Goal: Navigation & Orientation: Understand site structure

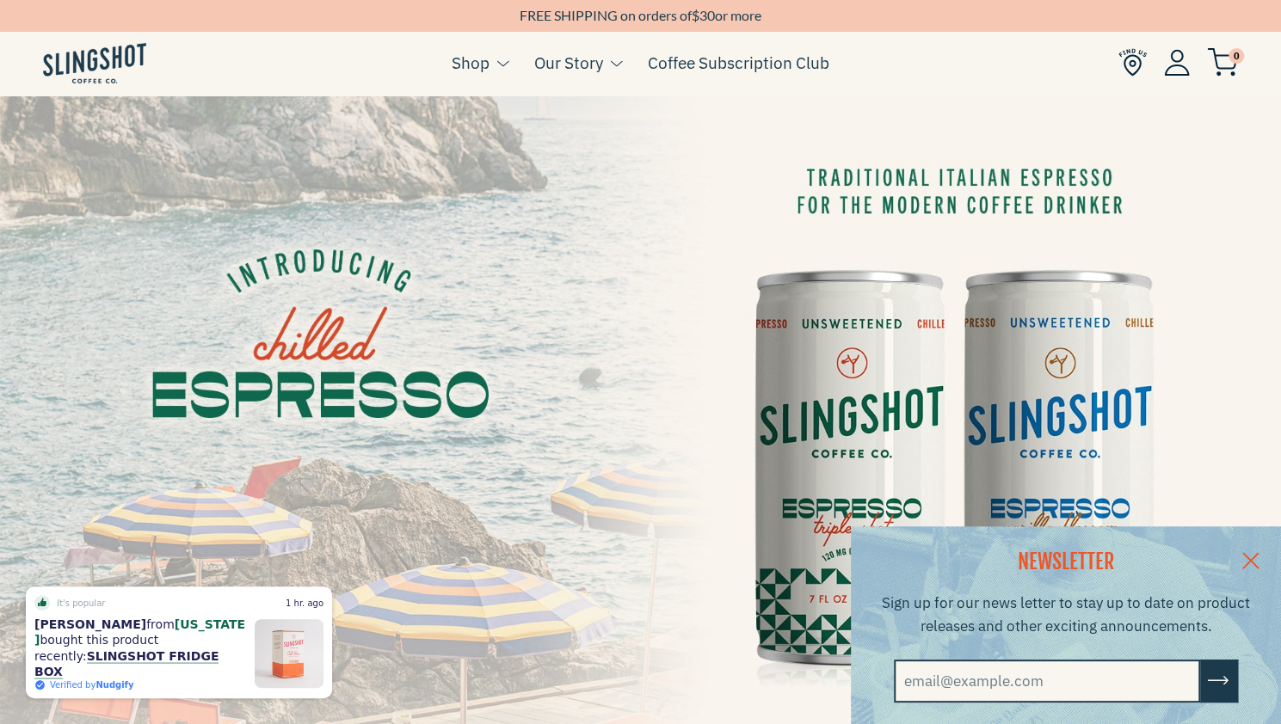
click at [1258, 562] on link at bounding box center [1250, 559] width 60 height 66
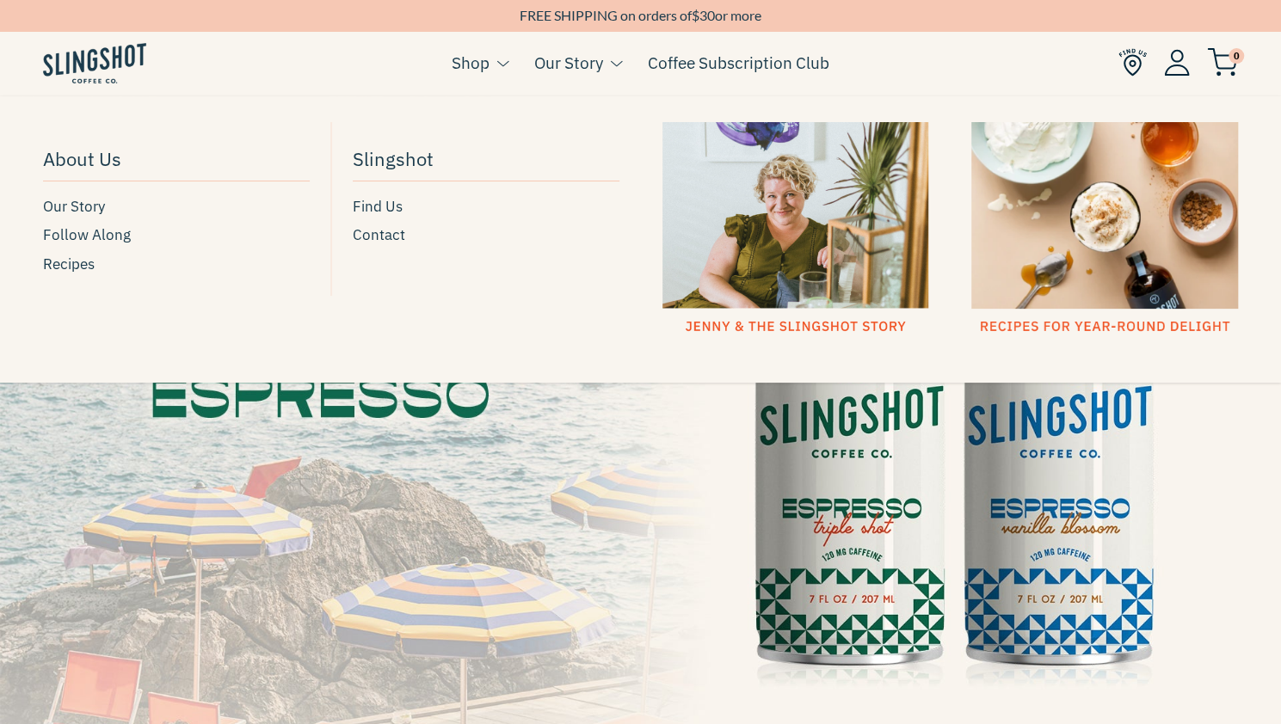
click at [588, 68] on link "Our Story" at bounding box center [568, 63] width 69 height 26
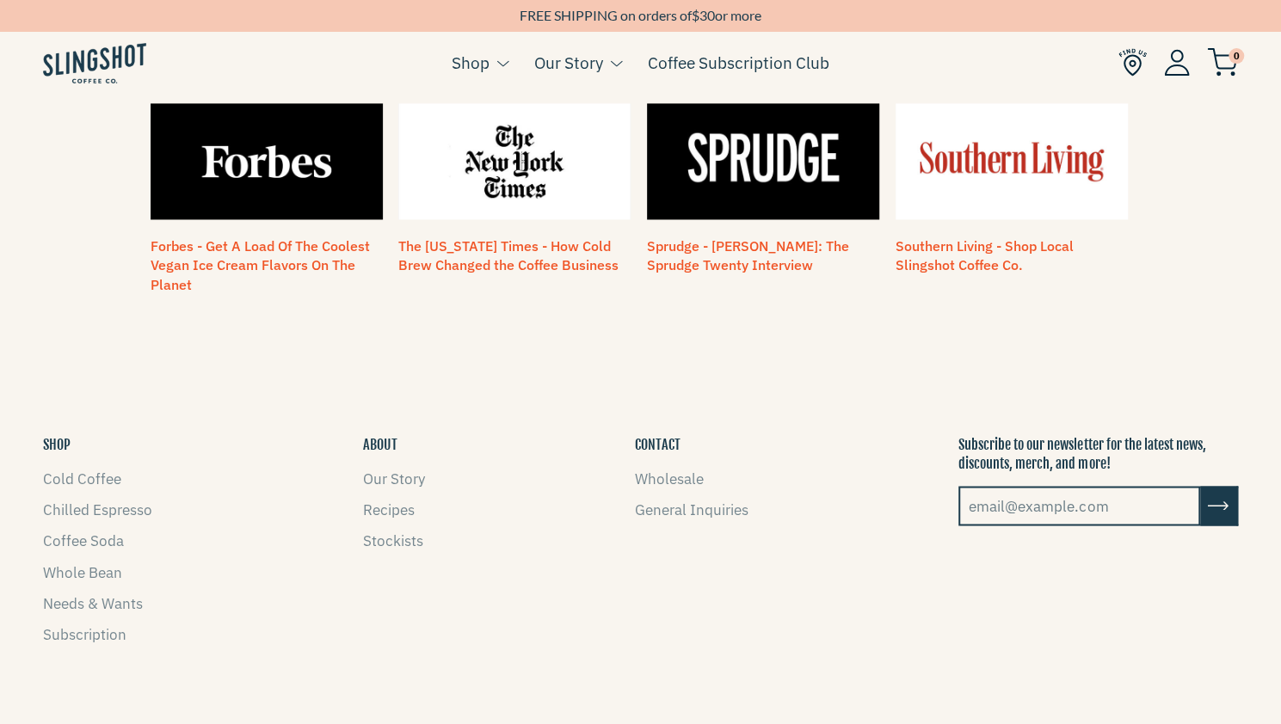
scroll to position [1593, 0]
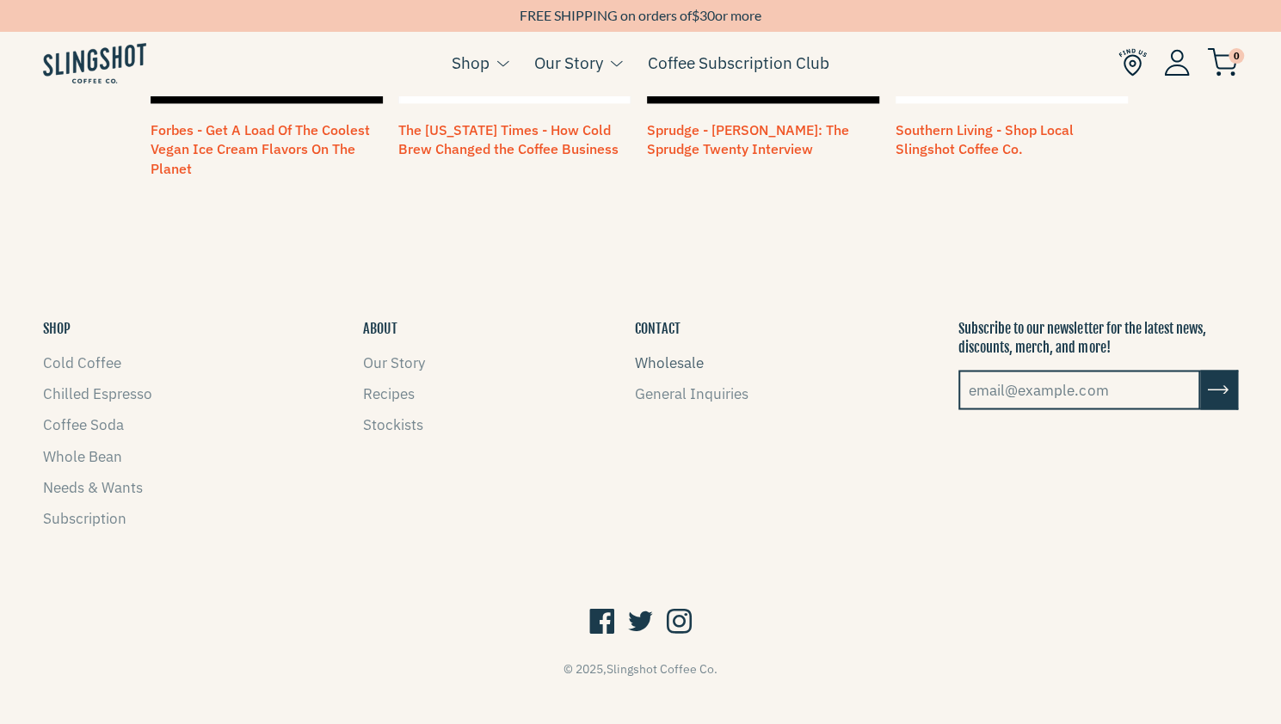
click at [671, 353] on link "Wholesale" at bounding box center [669, 362] width 69 height 19
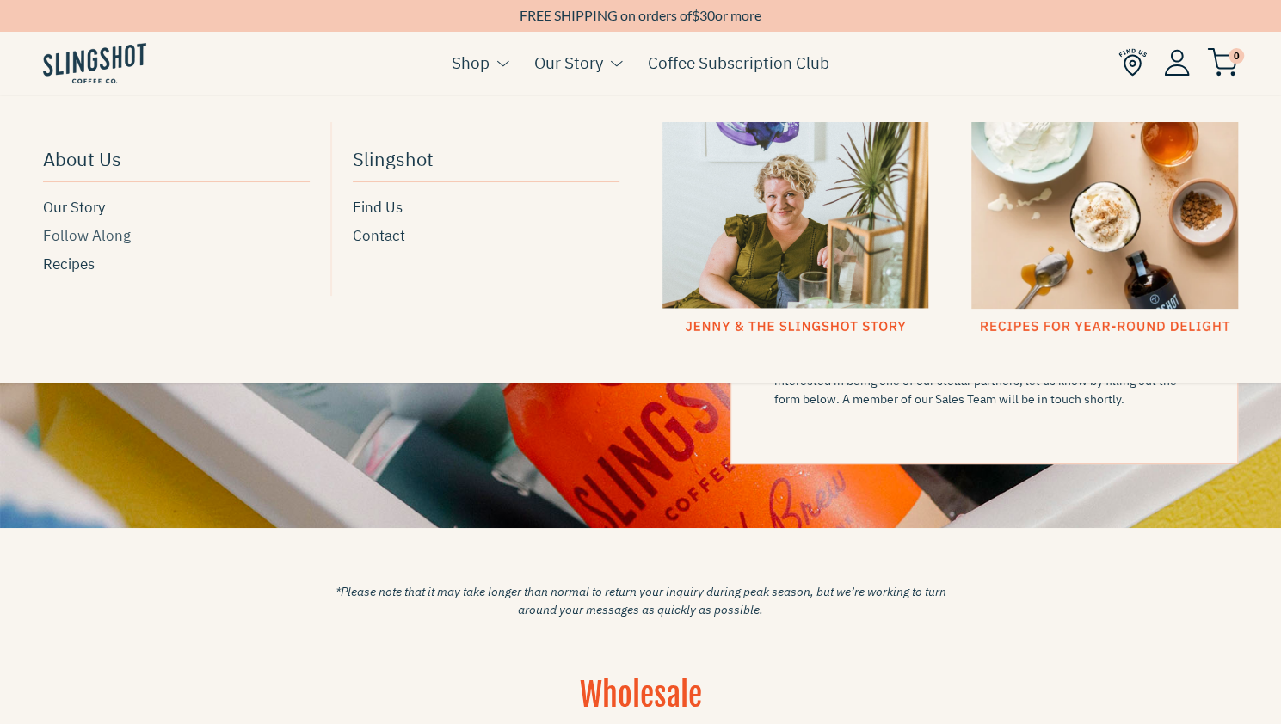
click at [126, 242] on span "Follow Along" at bounding box center [87, 235] width 88 height 23
click at [107, 166] on span "About Us" at bounding box center [82, 159] width 78 height 30
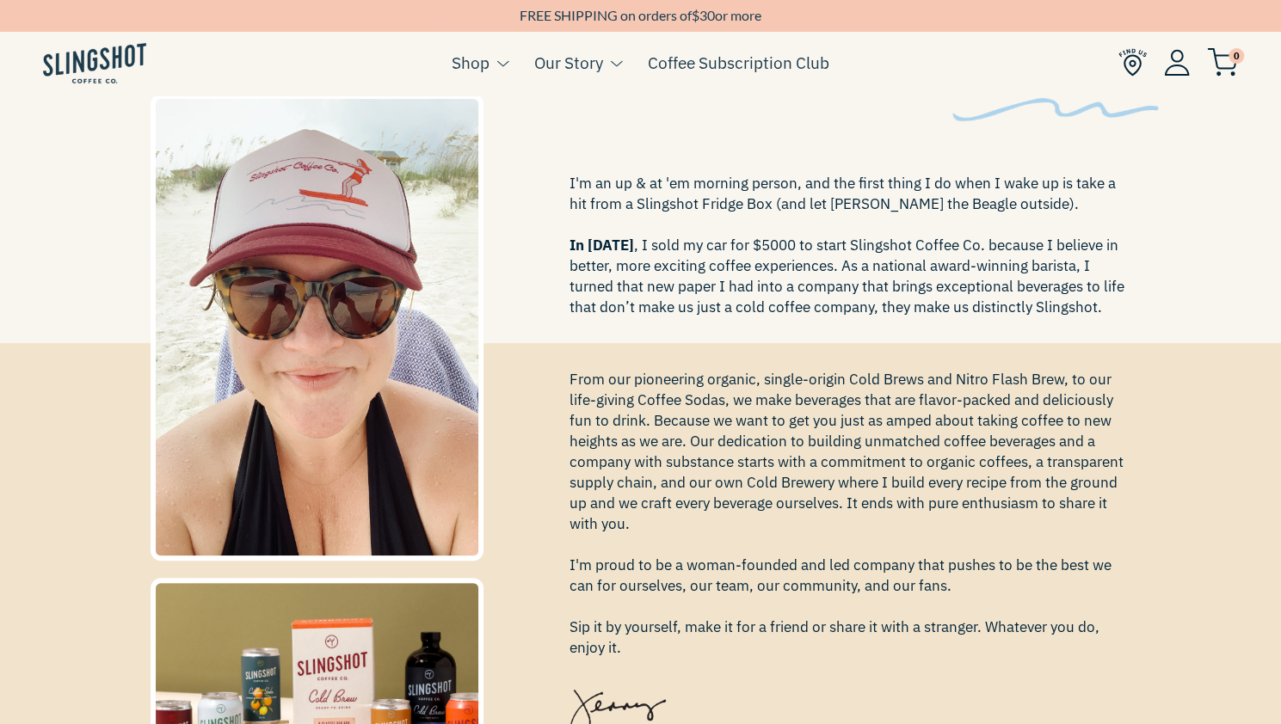
scroll to position [280, 0]
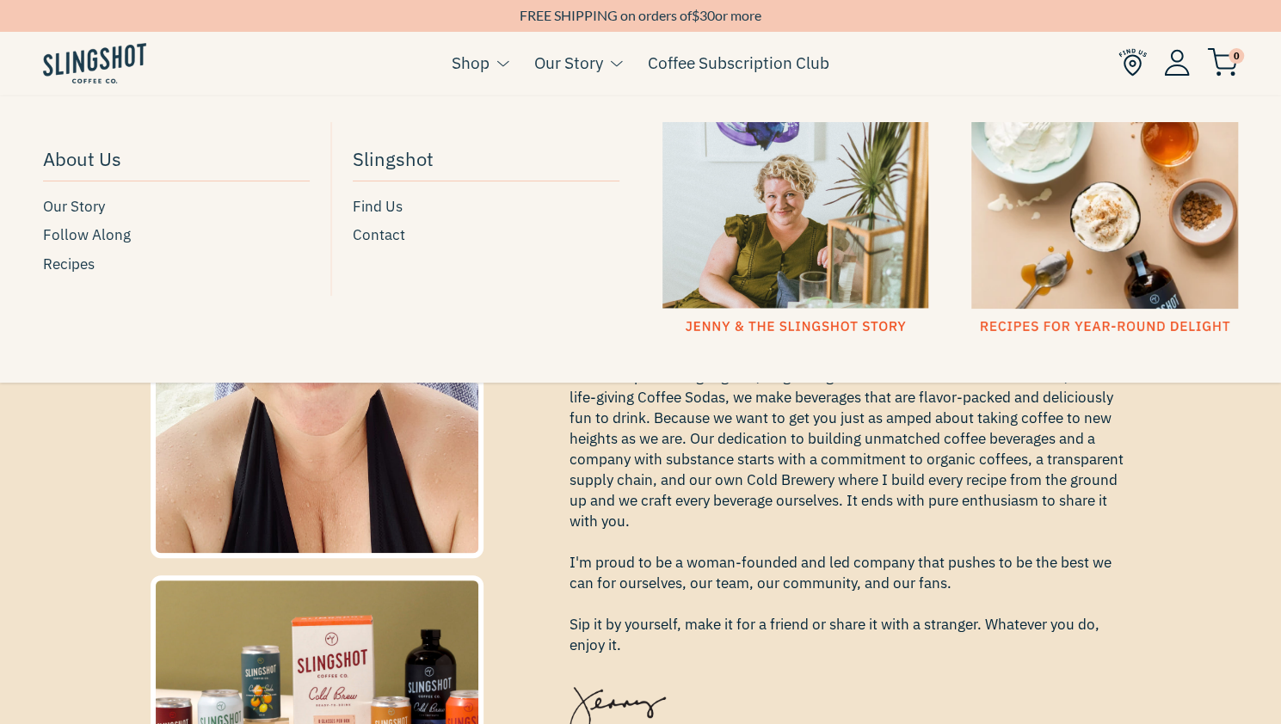
click at [591, 71] on link "Our Story" at bounding box center [568, 63] width 69 height 26
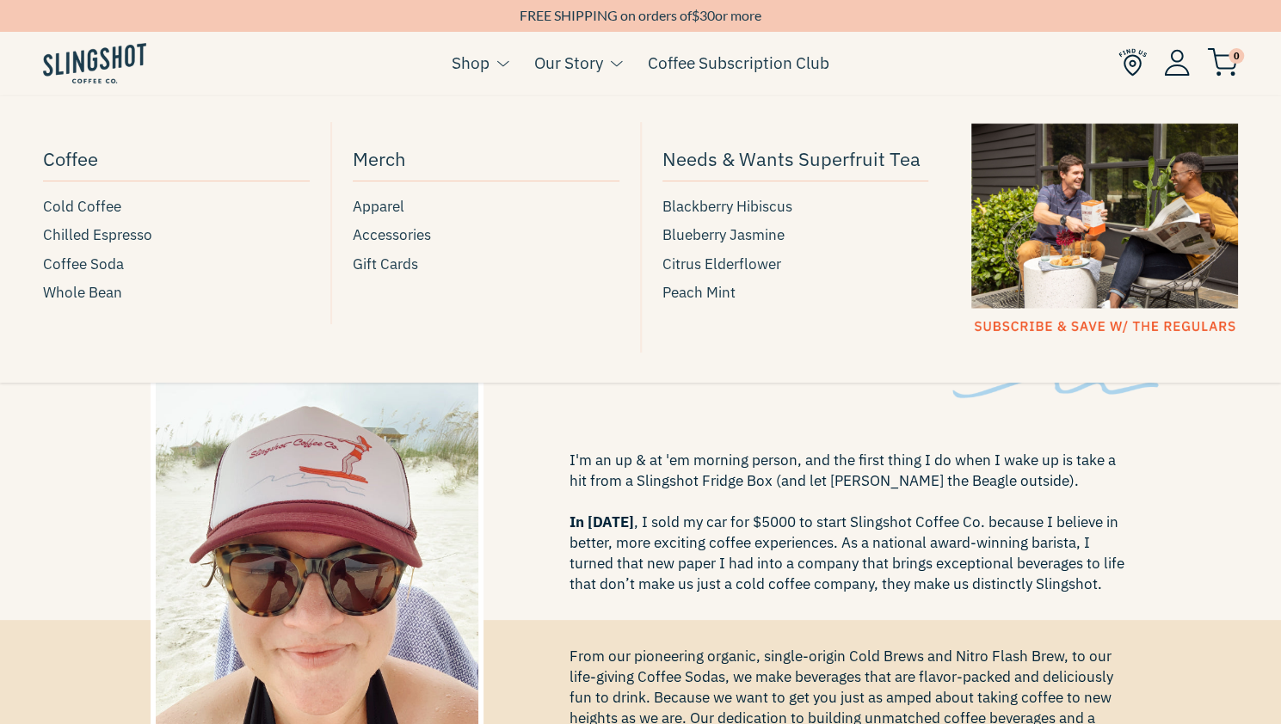
click at [471, 60] on link "Shop" at bounding box center [471, 63] width 38 height 26
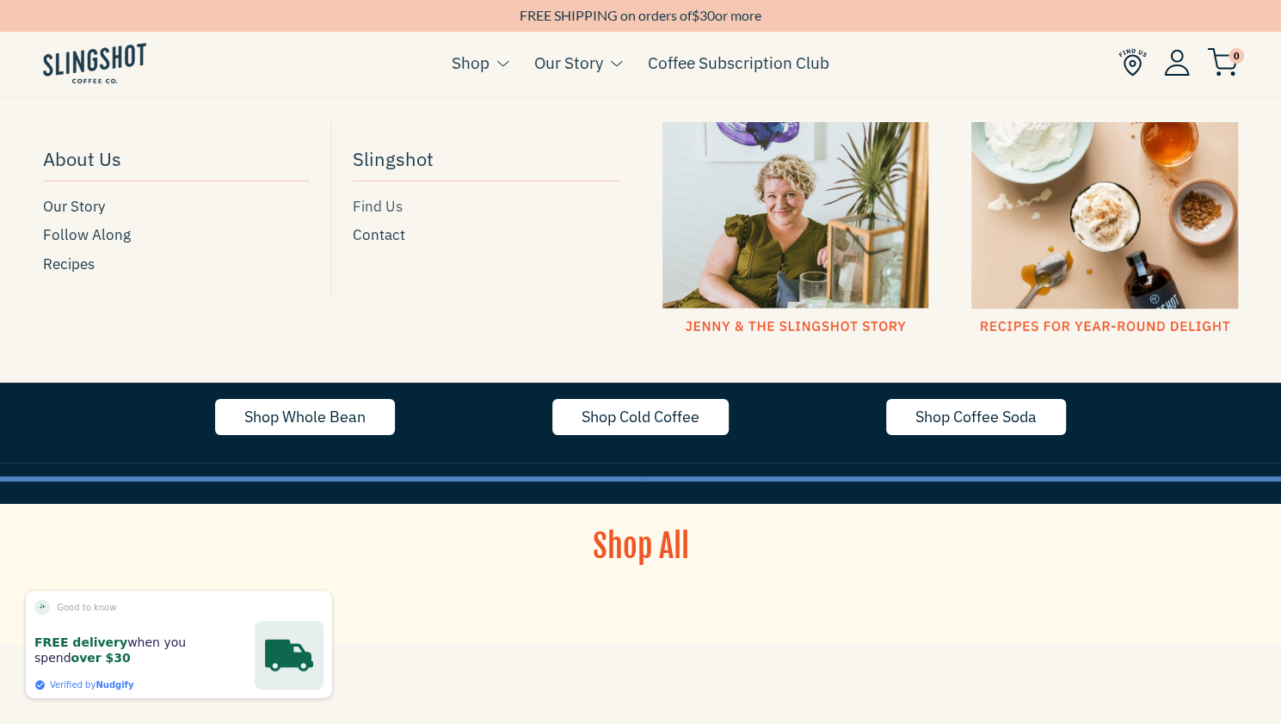
click at [391, 212] on span "Find Us" at bounding box center [378, 206] width 50 height 23
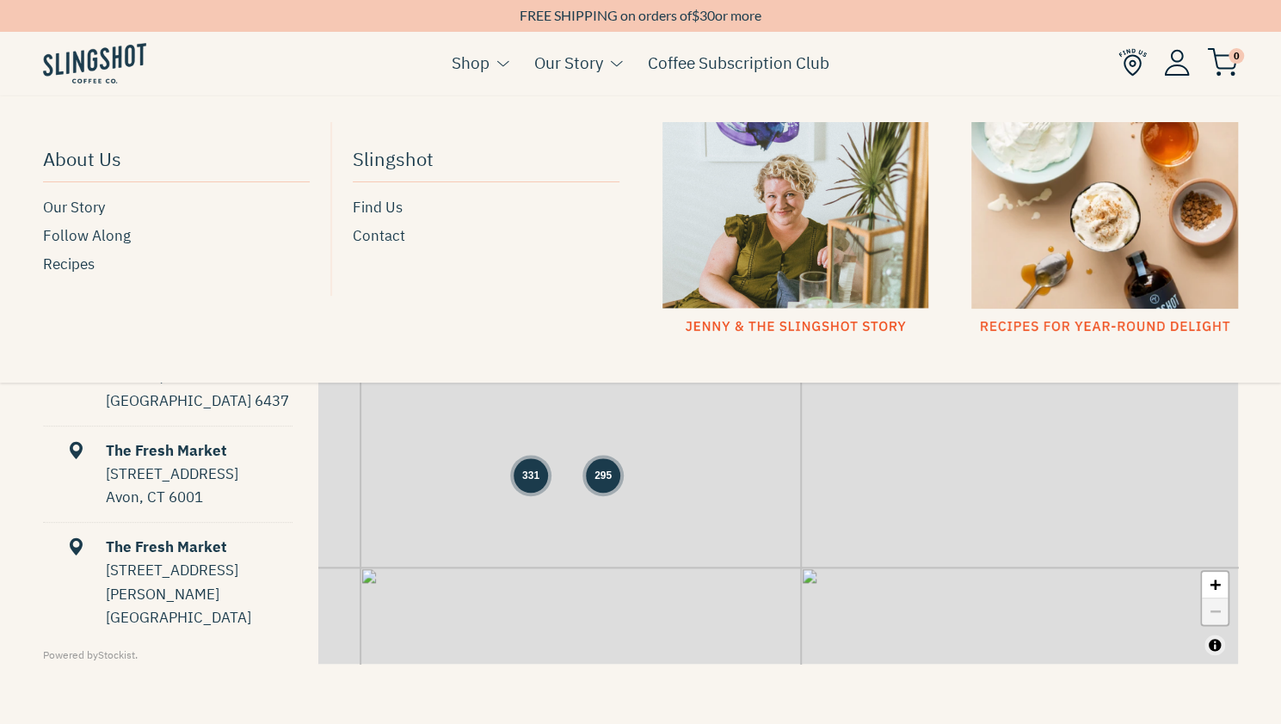
click at [586, 58] on link "Our Story" at bounding box center [568, 63] width 69 height 26
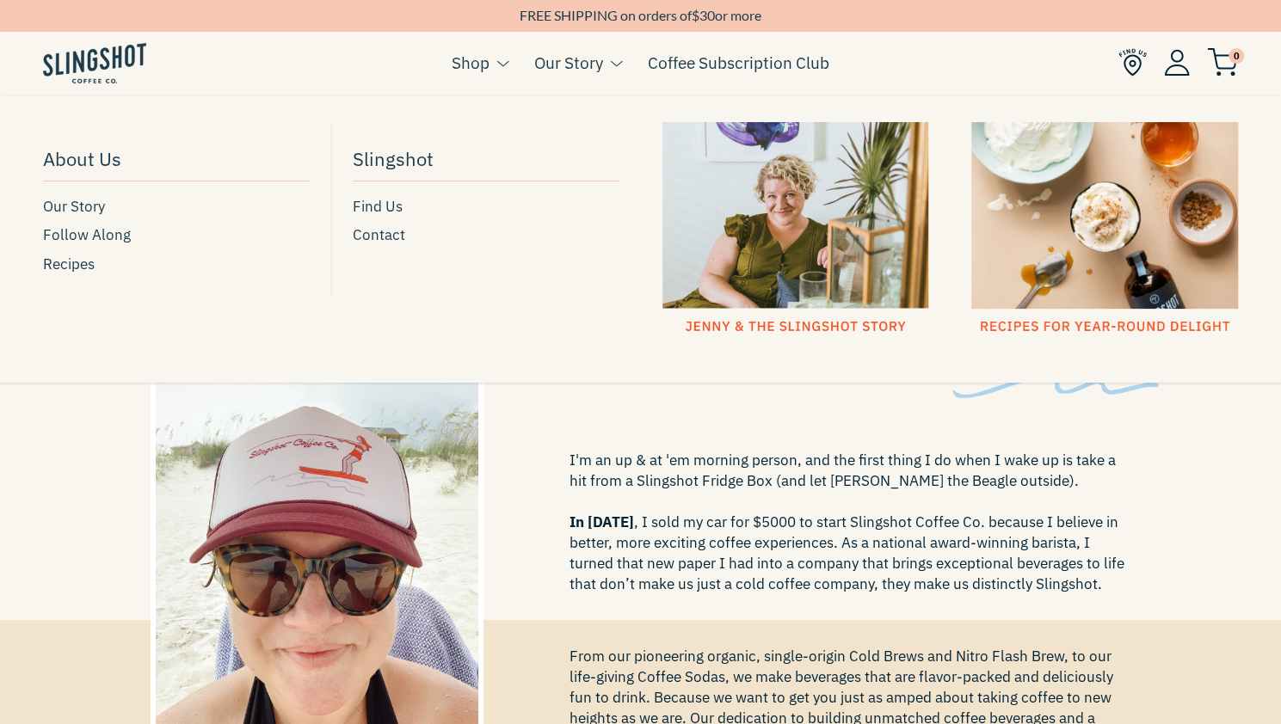
click at [762, 270] on div at bounding box center [795, 228] width 267 height 213
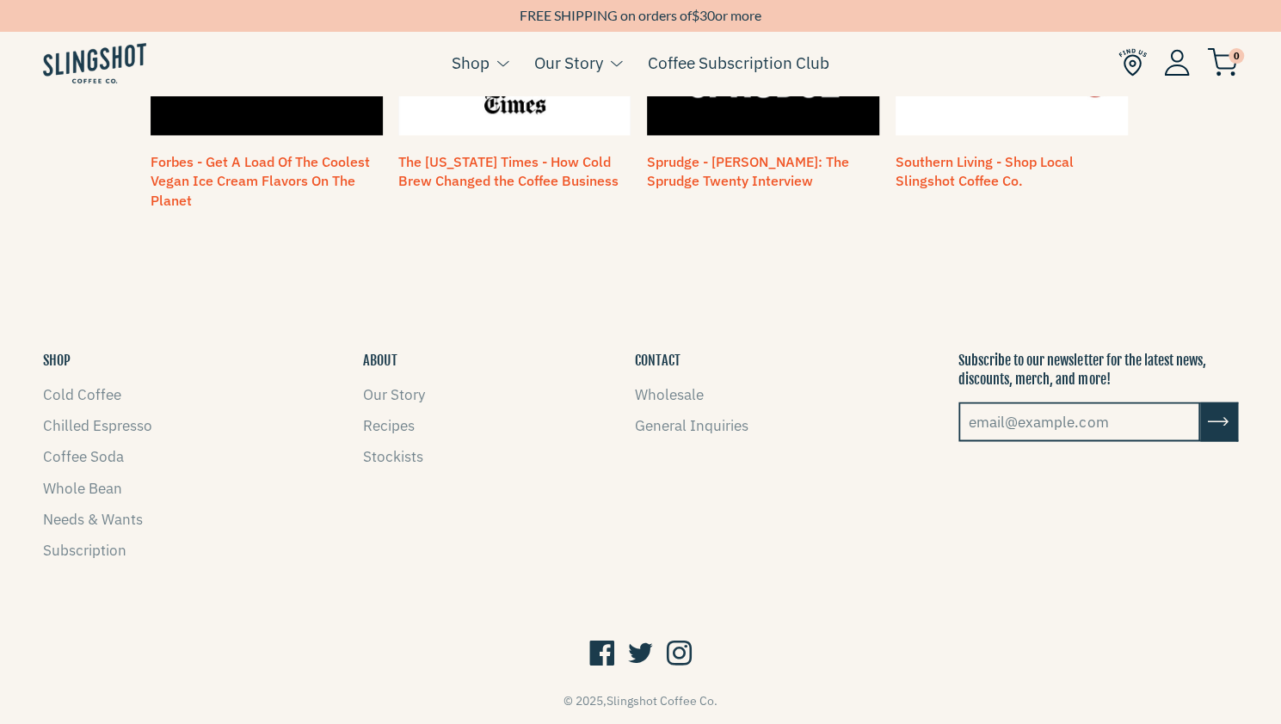
scroll to position [1593, 0]
